Goal: Transaction & Acquisition: Purchase product/service

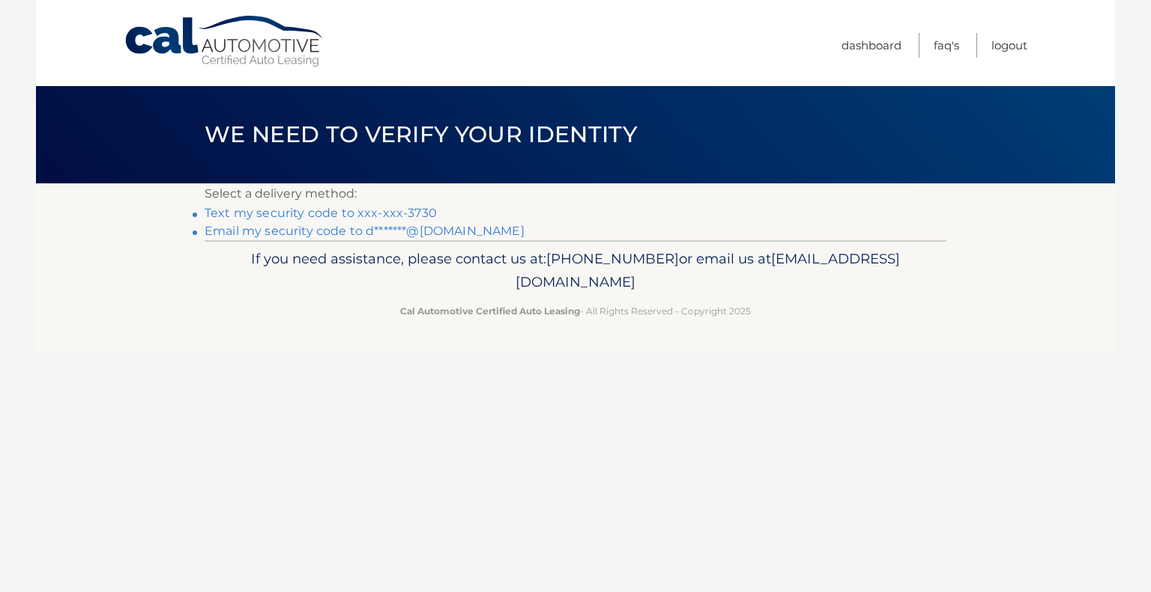
click at [378, 215] on link "Text my security code to xxx-xxx-3730" at bounding box center [320, 213] width 232 height 14
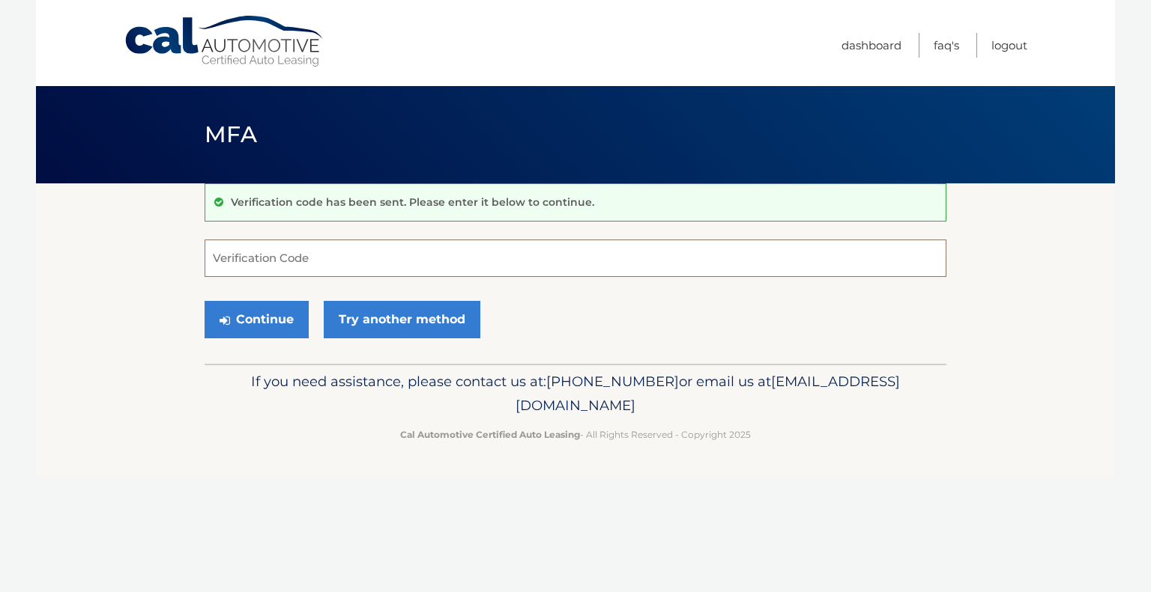
click at [322, 258] on input "Verification Code" at bounding box center [575, 258] width 742 height 37
type input "154945"
click at [204, 301] on button "Continue" at bounding box center [256, 319] width 104 height 37
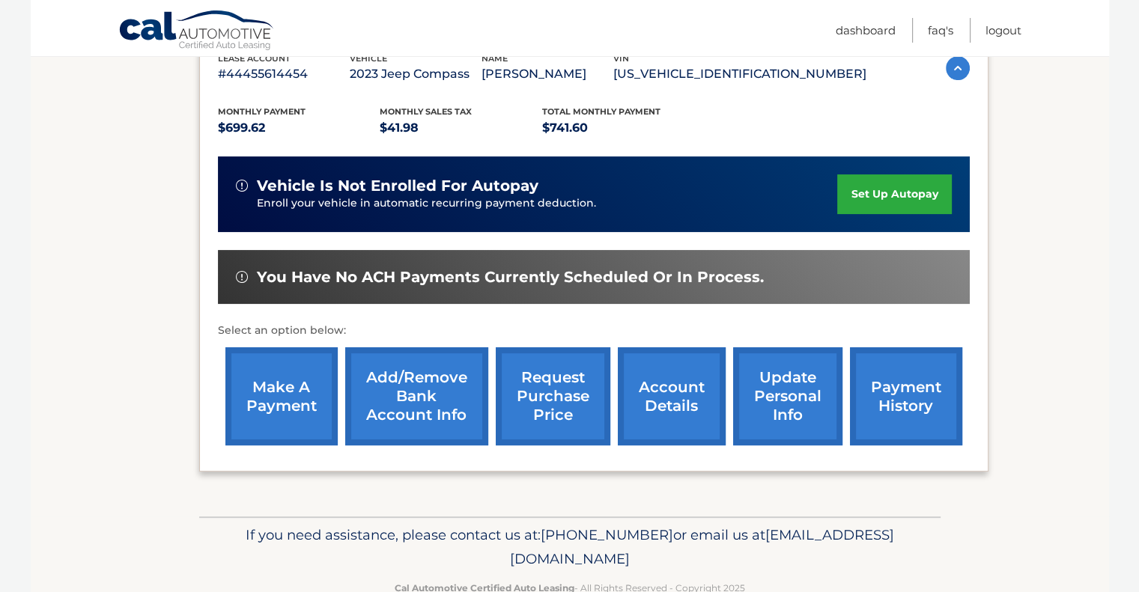
scroll to position [314, 0]
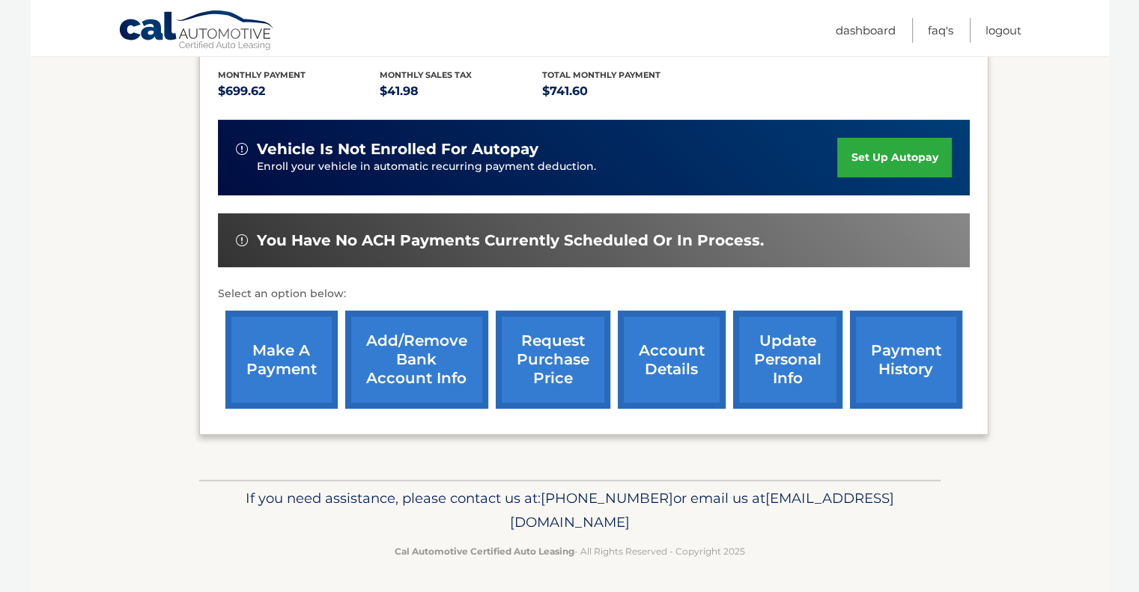
click at [267, 357] on link "make a payment" at bounding box center [281, 360] width 112 height 98
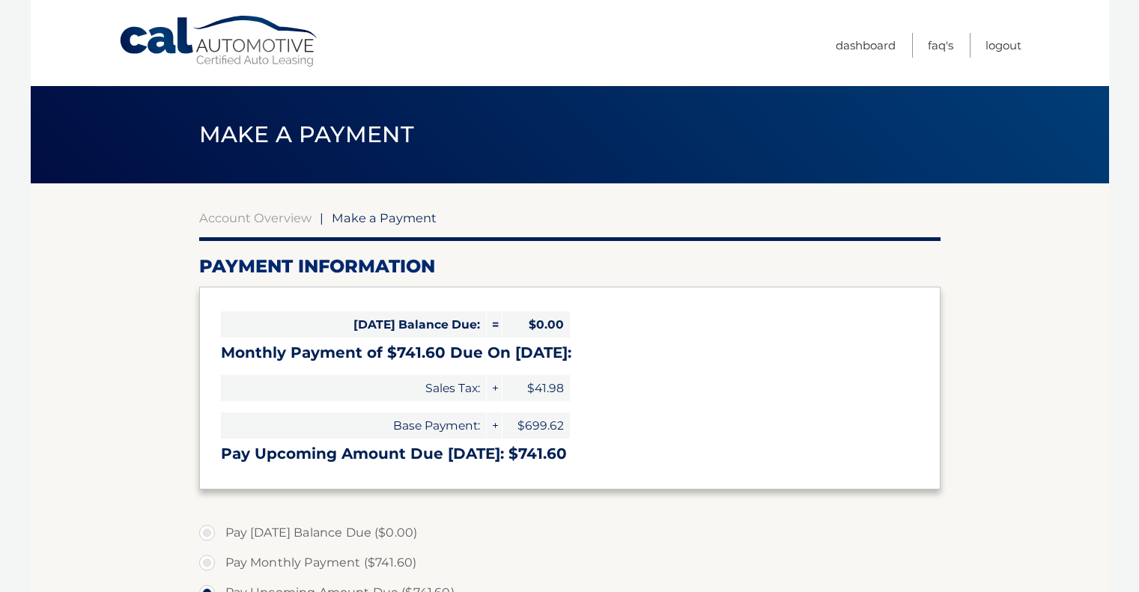
select select "ZTVjZGUzN2QtMDRiOC00NDNkLTk2MGItNmZmYmZjYWU1NGRm"
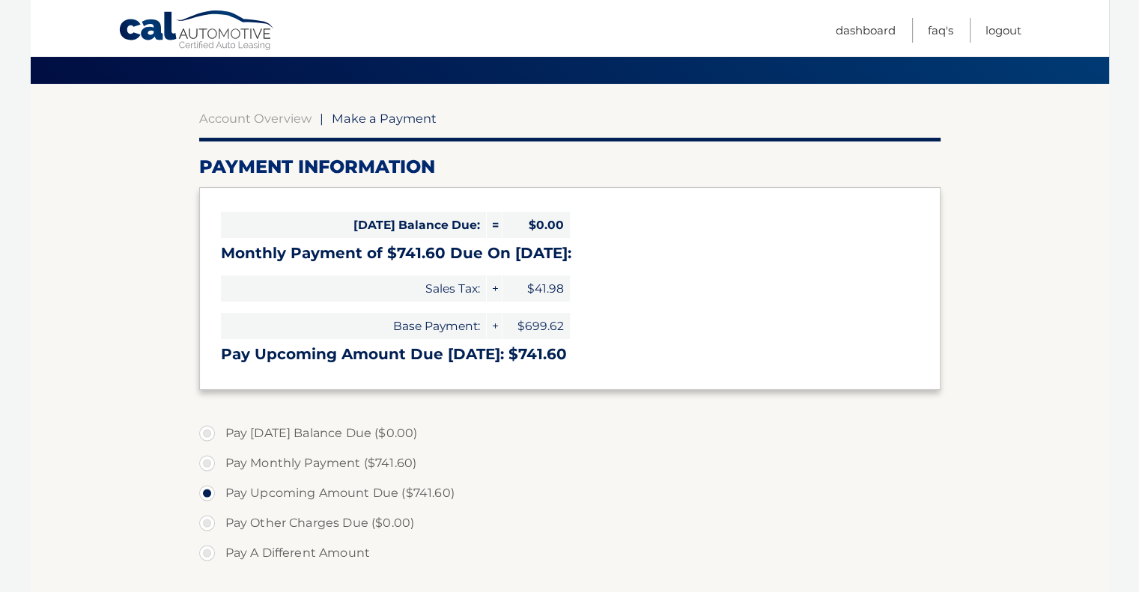
scroll to position [100, 0]
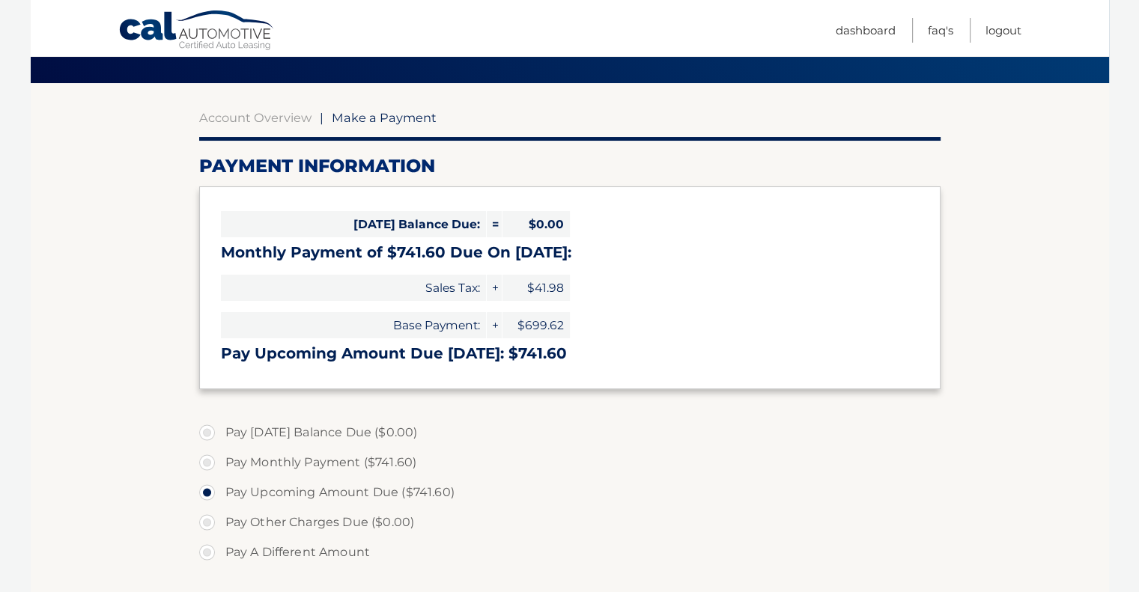
click at [690, 510] on label "Pay Other Charges Due ($0.00)" at bounding box center [570, 523] width 742 height 30
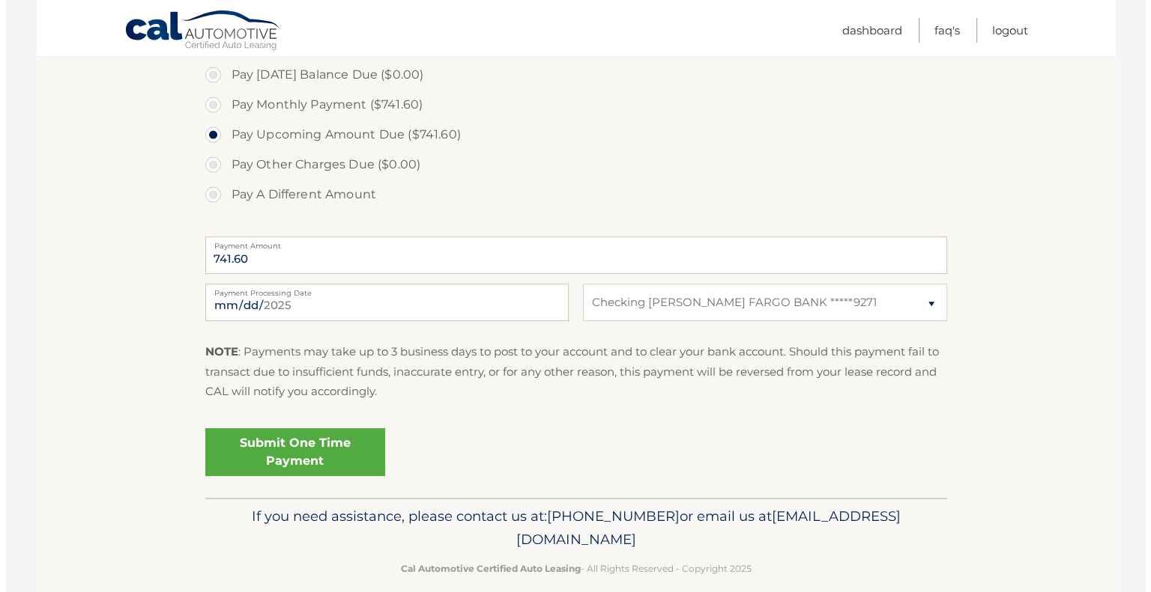
scroll to position [461, 0]
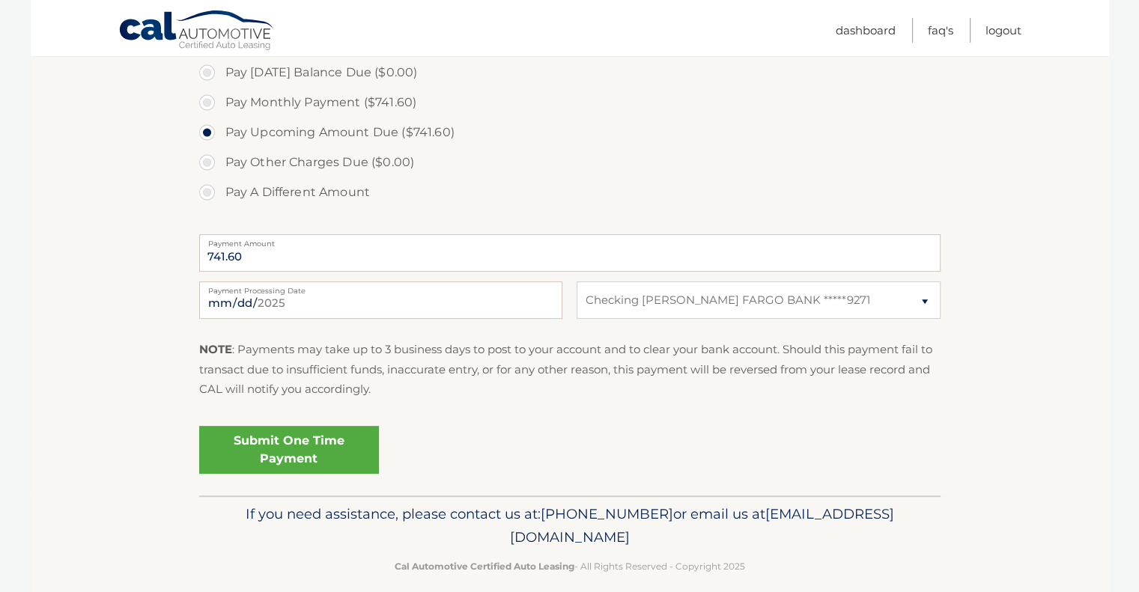
click at [286, 446] on link "Submit One Time Payment" at bounding box center [289, 450] width 180 height 48
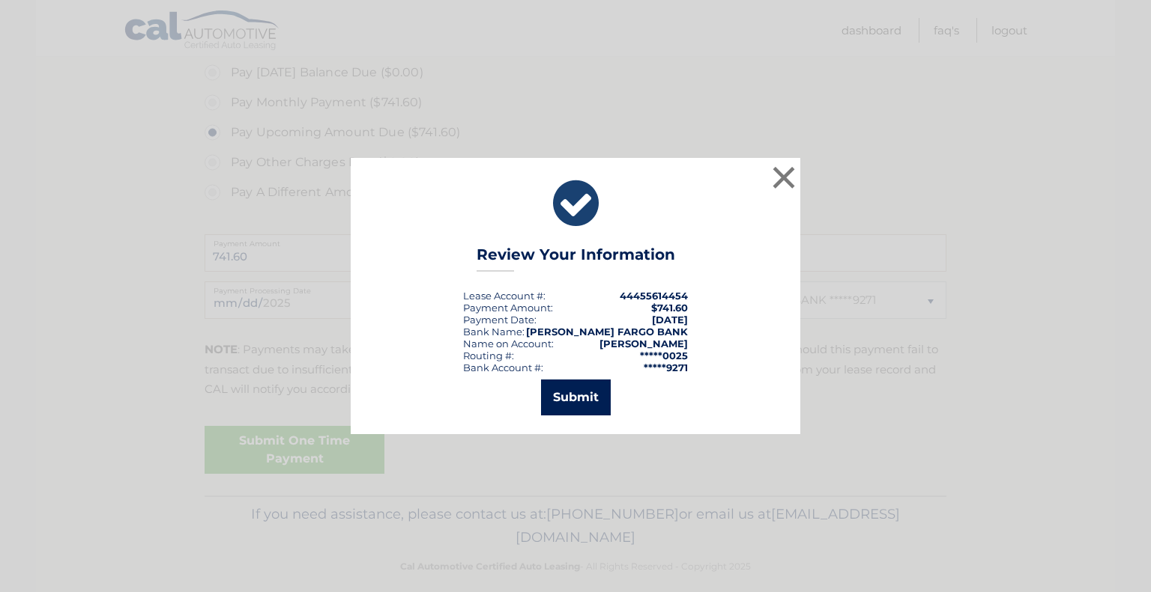
click at [569, 402] on button "Submit" at bounding box center [576, 398] width 70 height 36
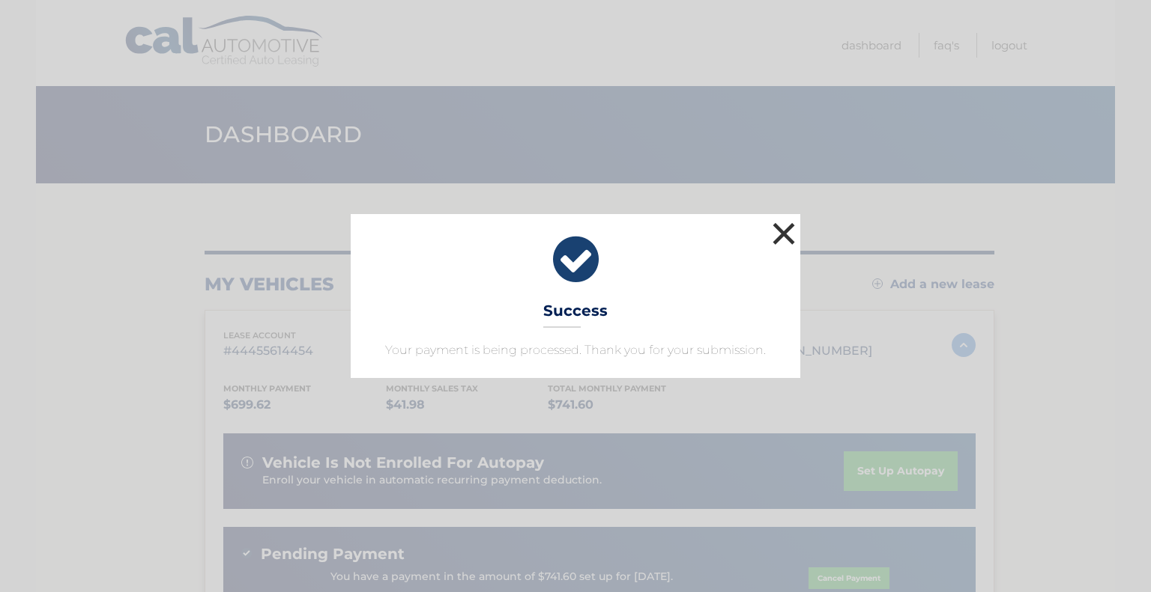
click at [783, 233] on button "×" at bounding box center [784, 234] width 30 height 30
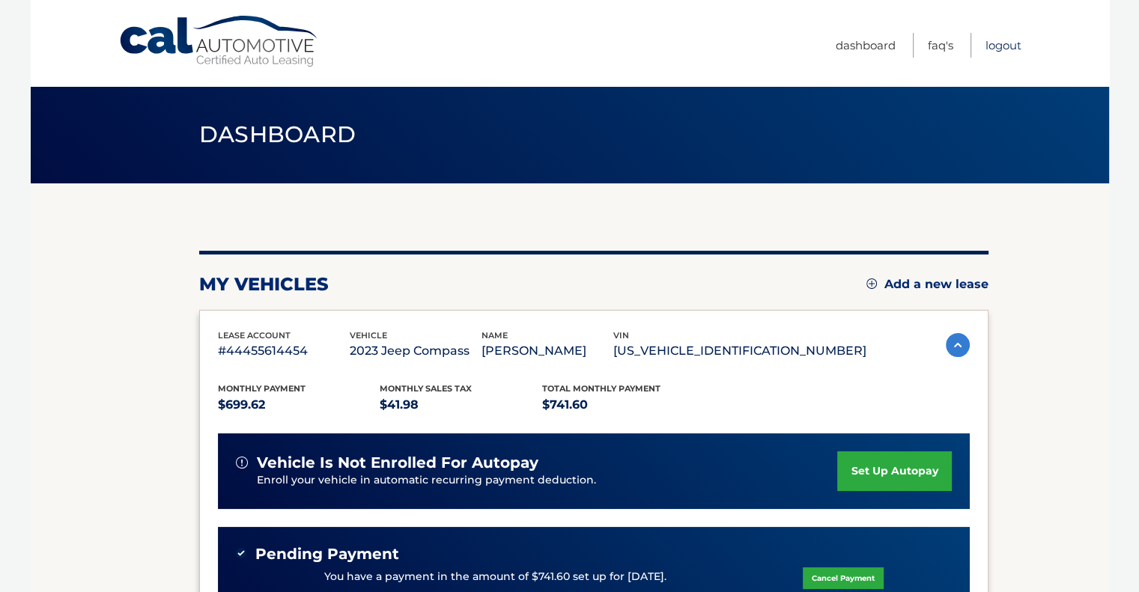
click at [1000, 44] on link "Logout" at bounding box center [1004, 45] width 36 height 25
